Goal: Navigation & Orientation: Find specific page/section

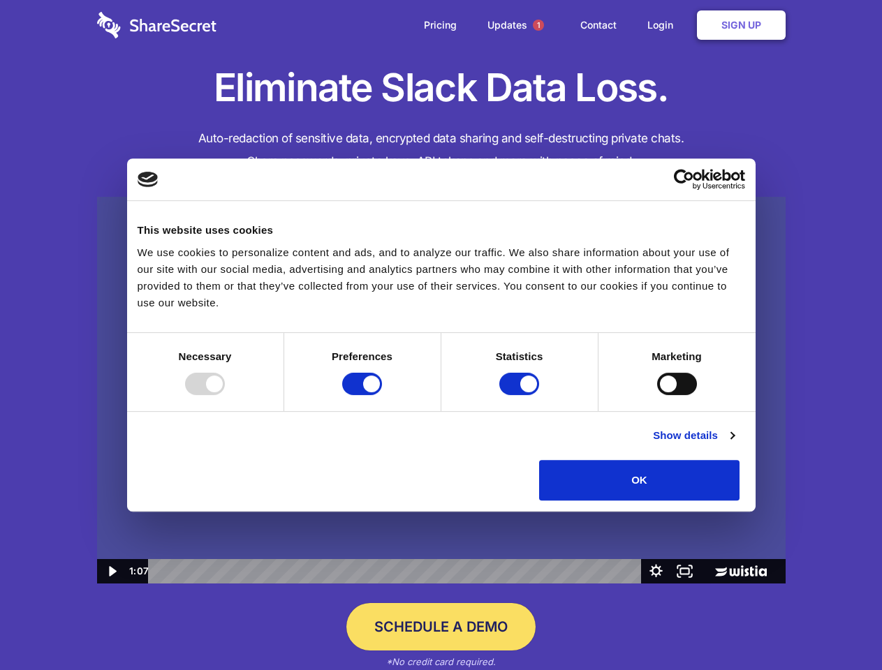
click at [440, 335] on img at bounding box center [441, 390] width 688 height 387
click at [225, 395] on div at bounding box center [205, 384] width 40 height 22
click at [382, 395] on input "Preferences" at bounding box center [362, 384] width 40 height 22
checkbox input "false"
click at [521, 395] on input "Statistics" at bounding box center [519, 384] width 40 height 22
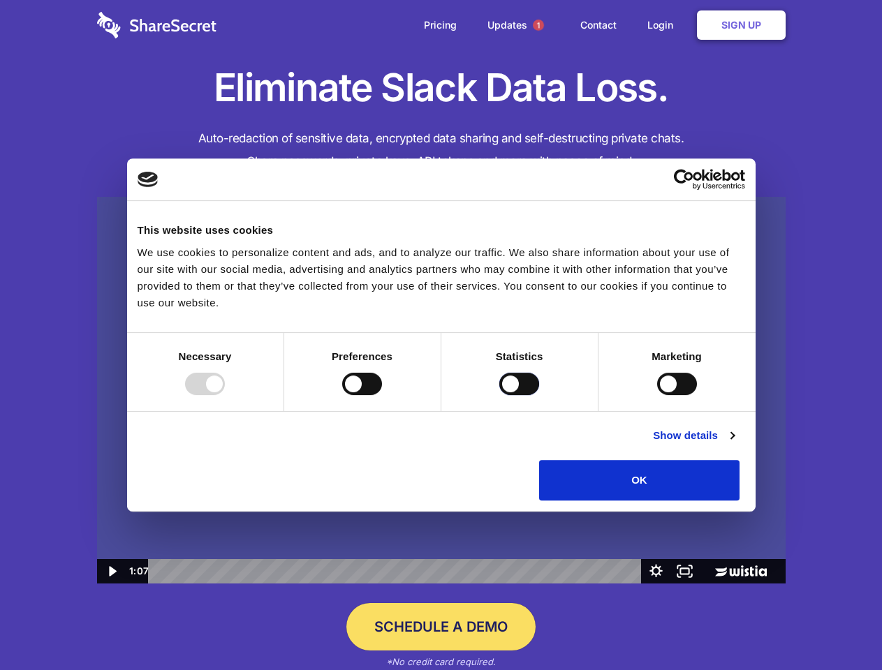
checkbox input "false"
click at [657, 395] on input "Marketing" at bounding box center [677, 384] width 40 height 22
checkbox input "true"
click at [734, 444] on link "Show details" at bounding box center [693, 435] width 81 height 17
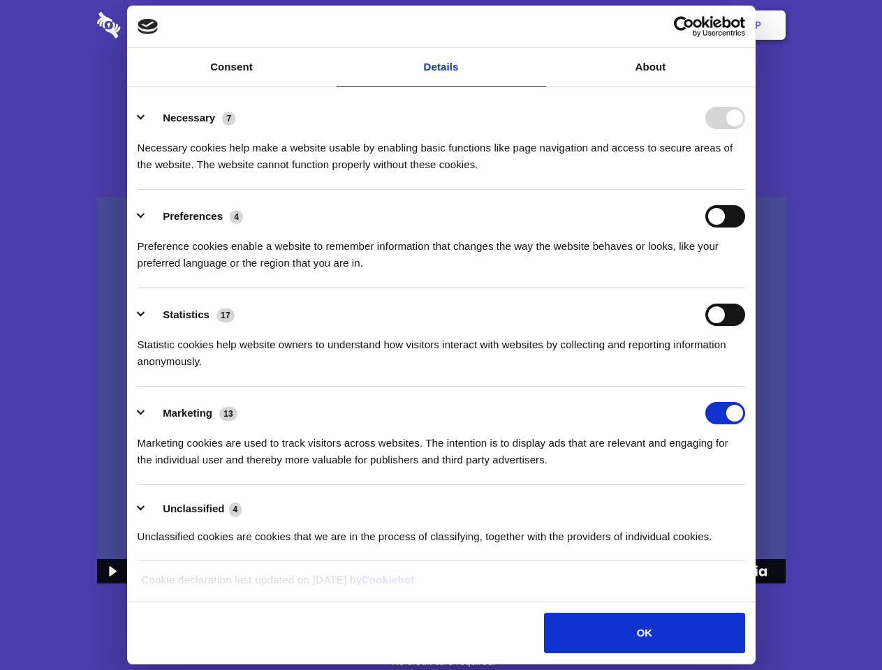
click at [745, 190] on li "Necessary 7 Necessary cookies help make a website usable by enabling basic func…" at bounding box center [441, 140] width 607 height 98
click at [538, 25] on span "1" at bounding box center [538, 25] width 11 height 11
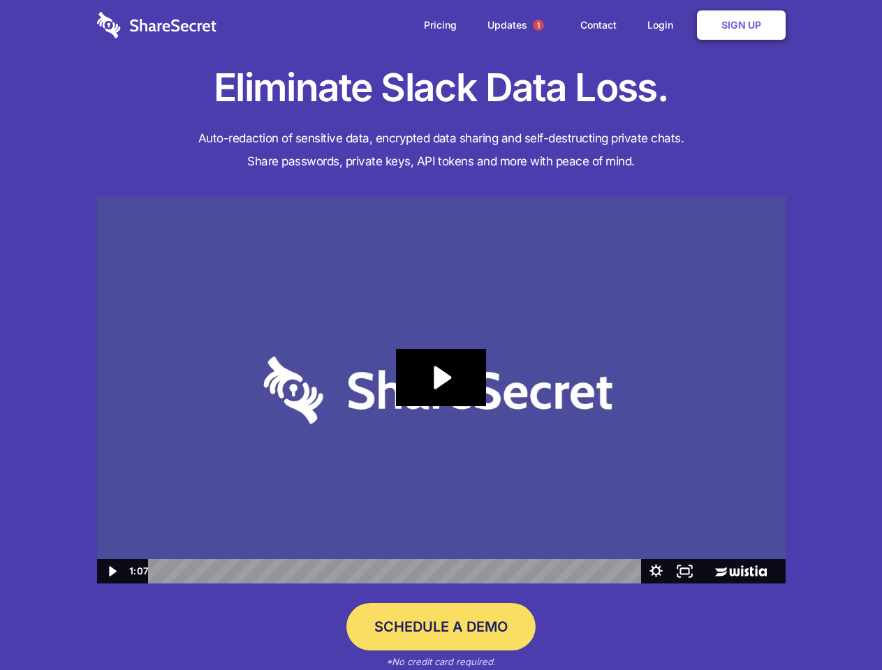
click at [441, 390] on icon "Play Video: Sharesecret Slack Extension" at bounding box center [440, 377] width 89 height 57
